Goal: Information Seeking & Learning: Learn about a topic

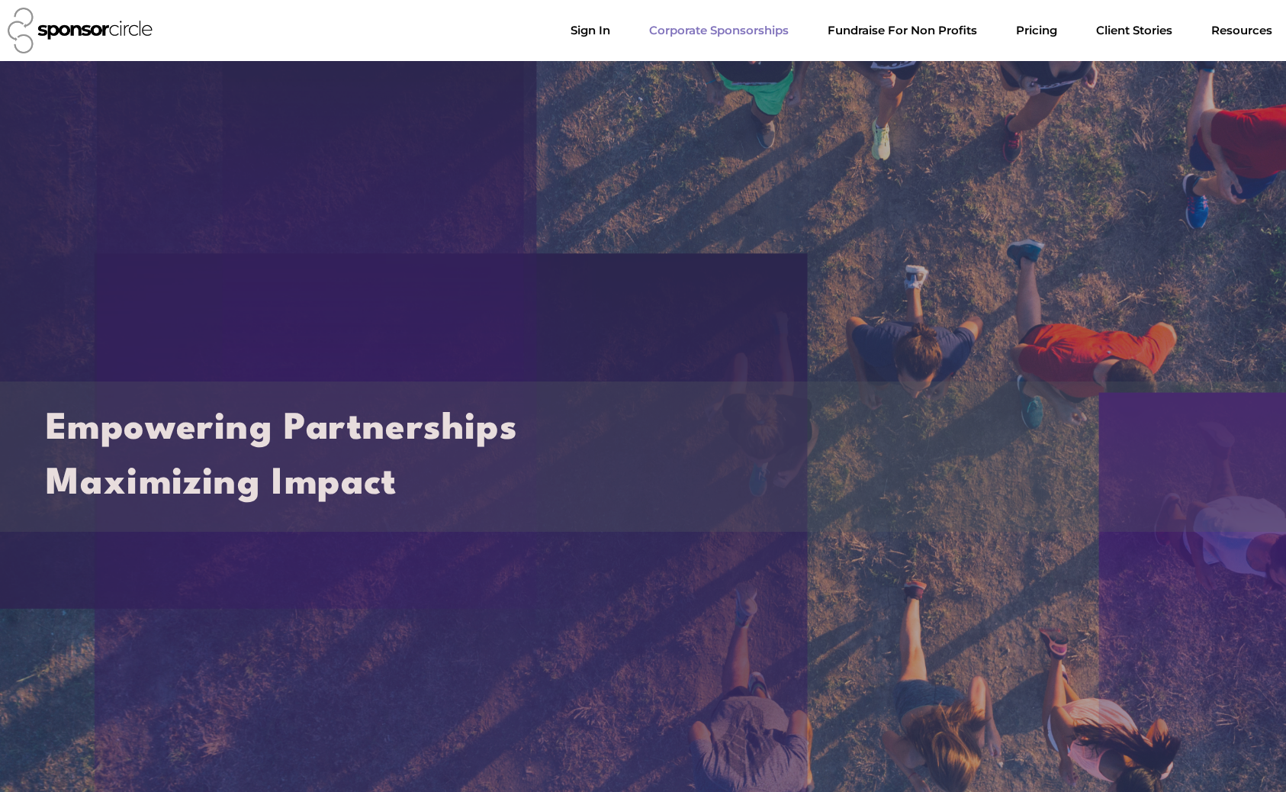
click at [704, 25] on link "Corporate Sponsorships" at bounding box center [719, 30] width 164 height 31
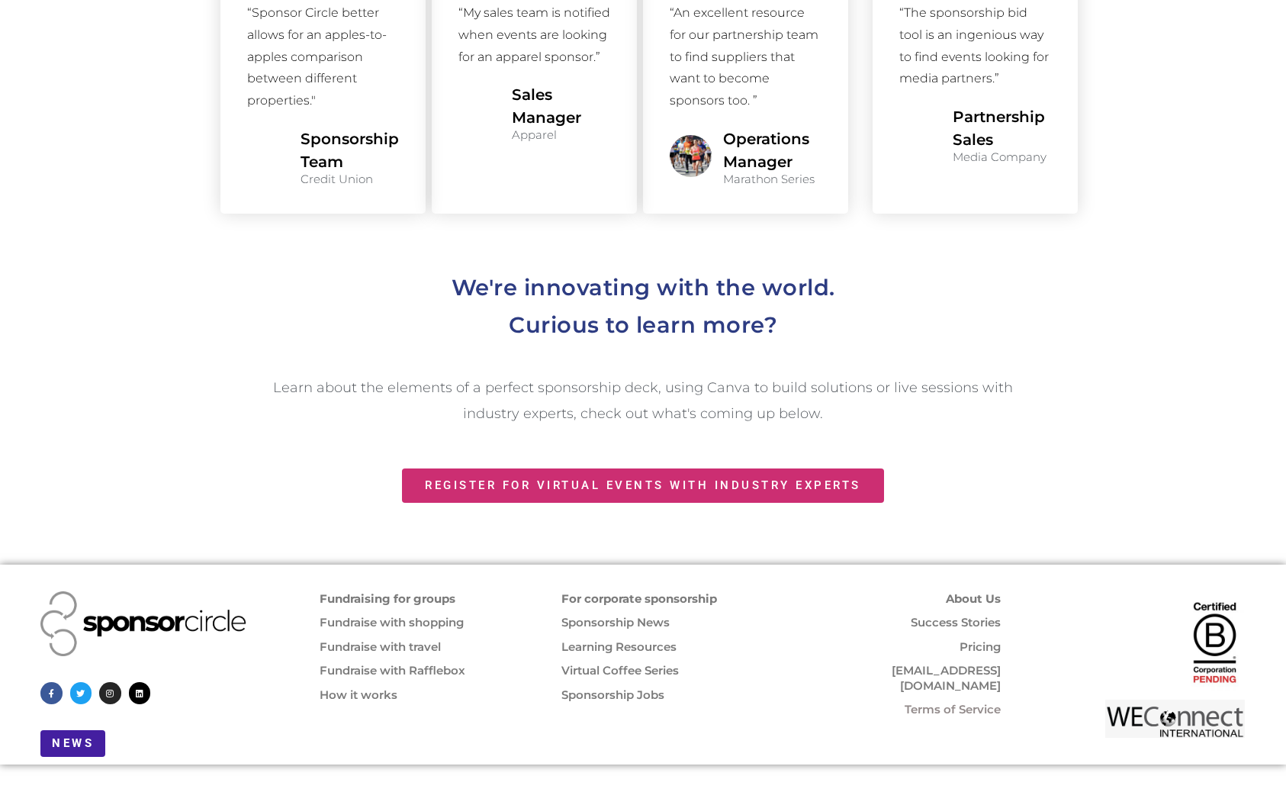
scroll to position [1874, 0]
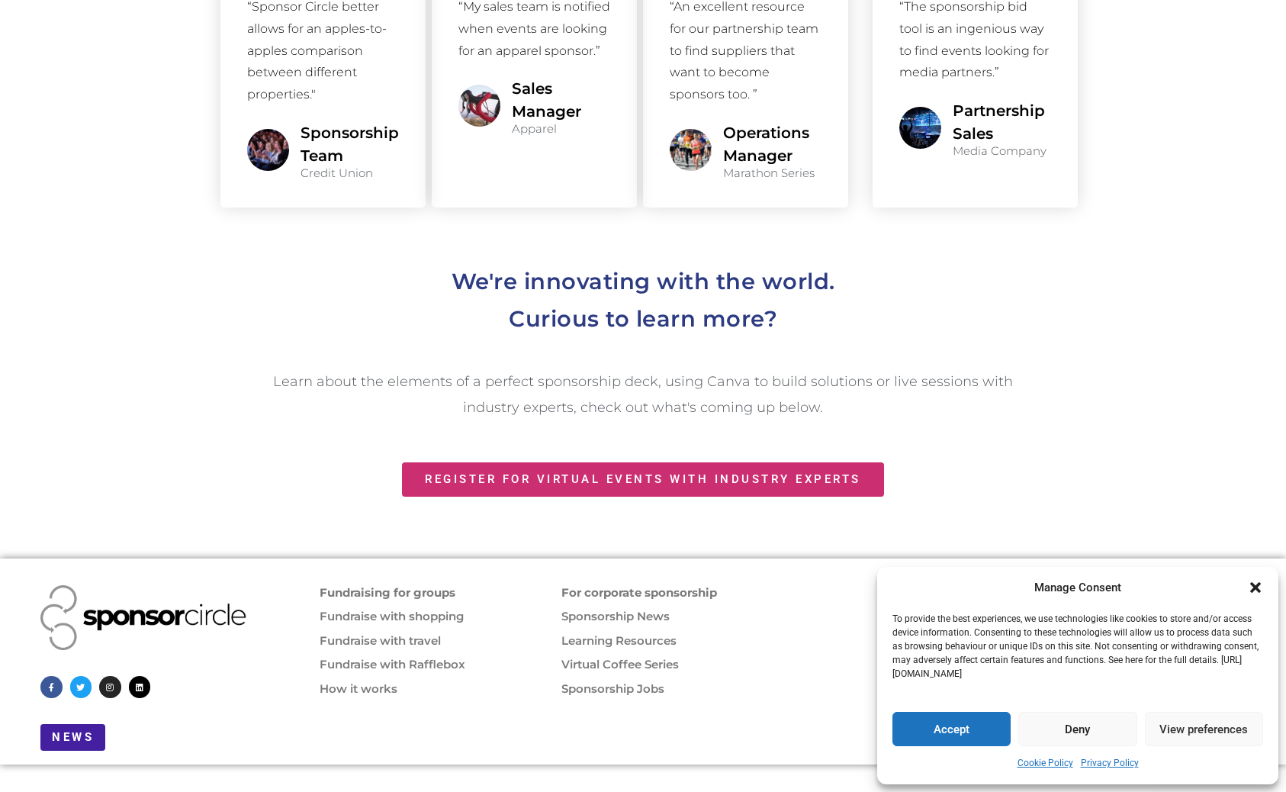
click at [698, 599] on link "For corporate sponsorship" at bounding box center [639, 592] width 156 height 14
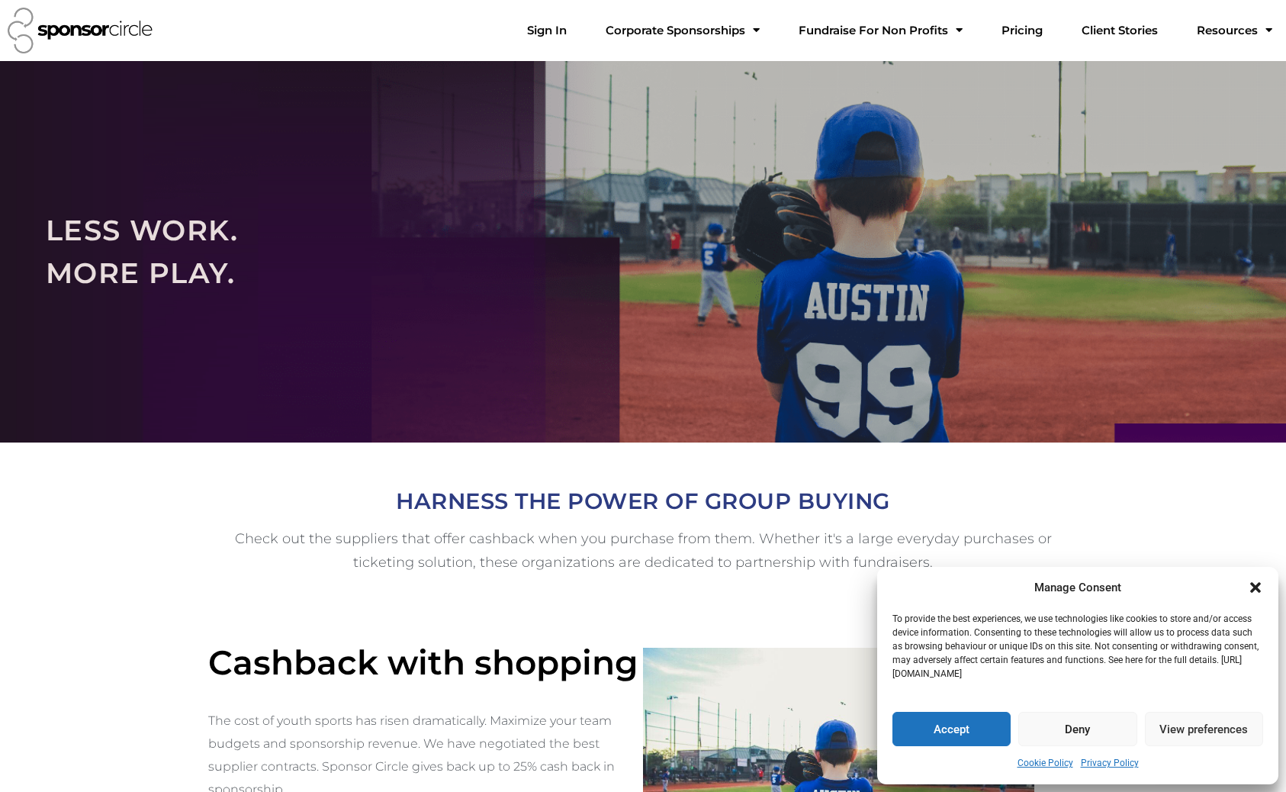
click at [947, 733] on button "Accept" at bounding box center [951, 729] width 118 height 34
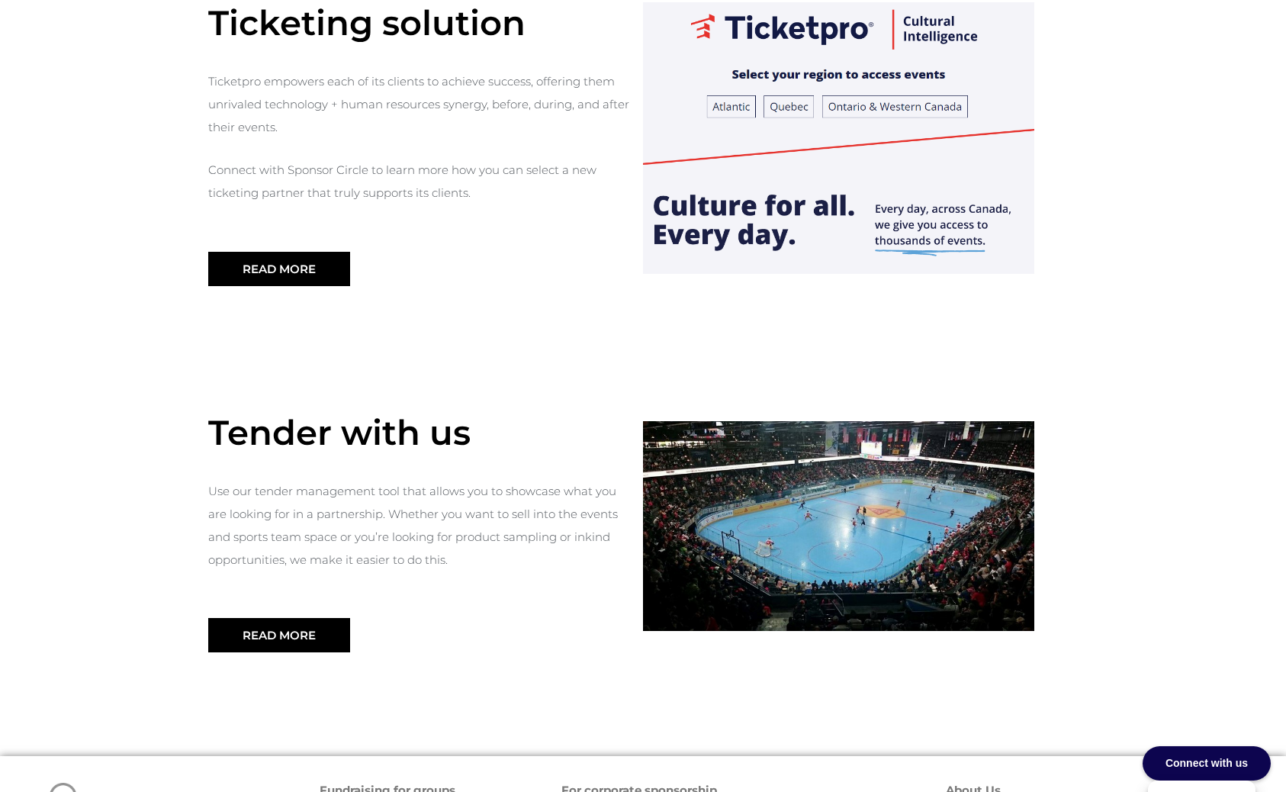
scroll to position [1672, 0]
